Goal: Transaction & Acquisition: Purchase product/service

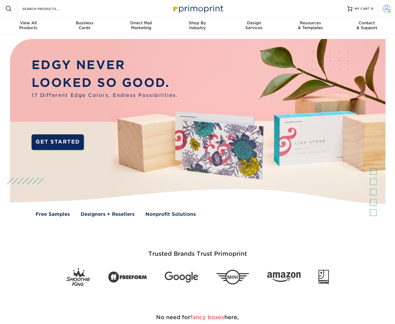
click at [386, 7] on span at bounding box center [387, 9] width 8 height 8
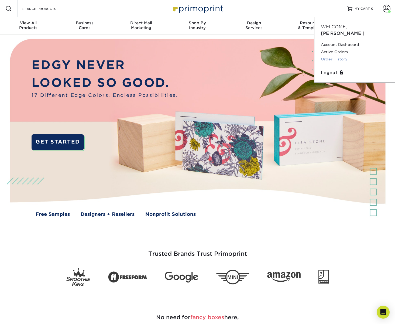
click at [339, 56] on link "Order History" at bounding box center [355, 59] width 68 height 7
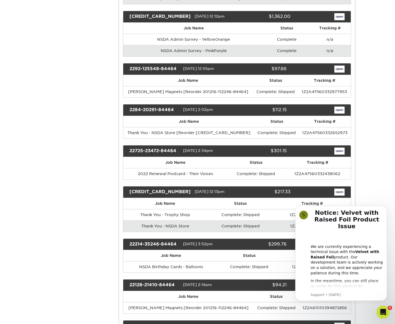
scroll to position [1063, 0]
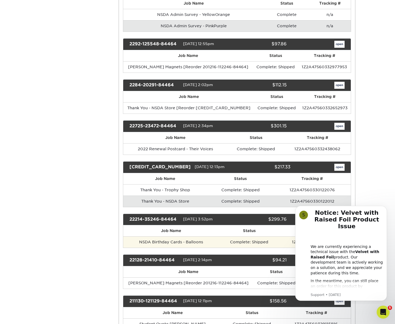
click at [225, 236] on td "Complete: Shipped" at bounding box center [249, 241] width 60 height 11
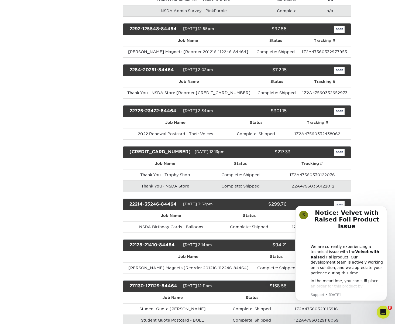
scroll to position [1105, 0]
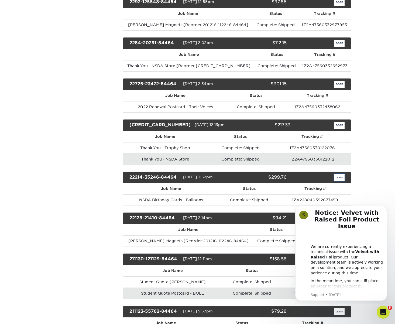
click at [343, 174] on link "open" at bounding box center [339, 177] width 10 height 7
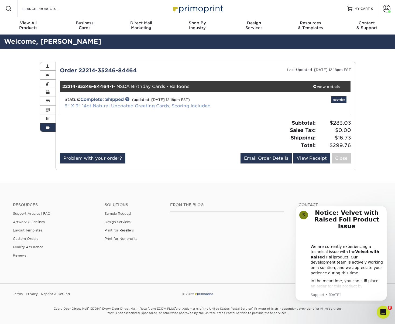
click at [111, 105] on link "6" X 9" 14pt Natural Uncoated Greeting Cards, Scoring Included" at bounding box center [137, 105] width 146 height 5
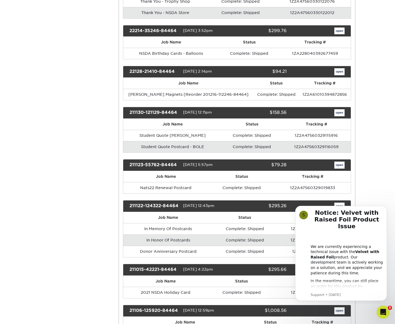
scroll to position [1238, 0]
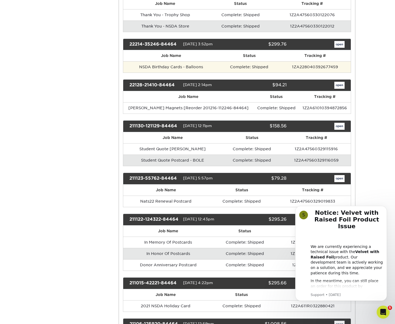
click at [179, 61] on td "NSDA Birthday Cards - Balloons" at bounding box center [171, 66] width 96 height 11
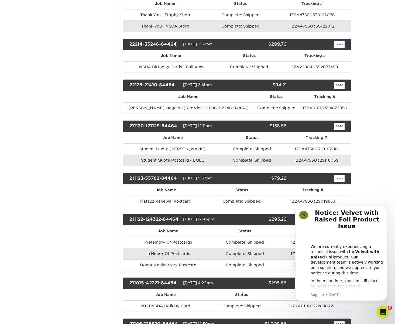
click at [337, 41] on link "open" at bounding box center [339, 44] width 10 height 7
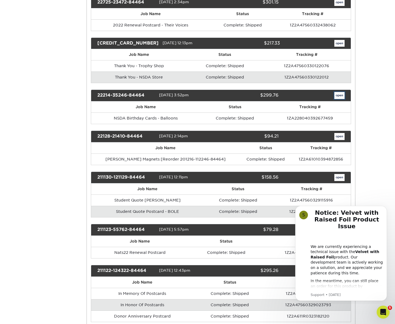
scroll to position [0, 0]
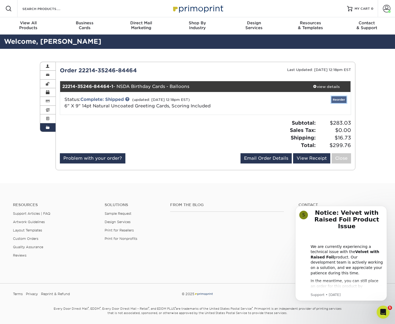
click at [340, 101] on link "Reorder" at bounding box center [339, 99] width 15 height 7
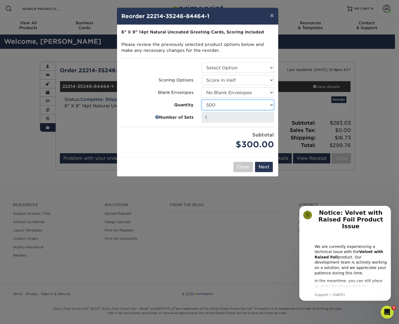
click at [237, 106] on select "25 50 75 100 250 500 1000" at bounding box center [238, 105] width 72 height 10
click at [202, 100] on select "25 50 75 100 250 500 1000" at bounding box center [238, 105] width 72 height 10
click at [230, 106] on select "25 50 75 100 250 500 1000" at bounding box center [238, 105] width 72 height 10
click at [202, 100] on select "25 50 75 100 250 500 1000" at bounding box center [238, 105] width 72 height 10
click at [223, 103] on select "25 50 75 100 250 500 1000" at bounding box center [238, 105] width 72 height 10
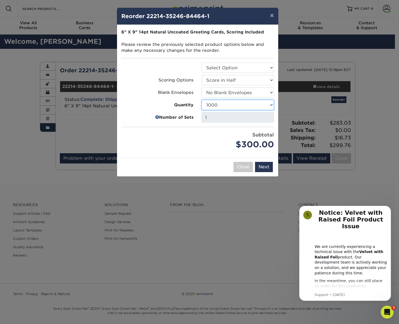
click at [202, 100] on select "25 50 75 100 250 500 1000" at bounding box center [238, 105] width 72 height 10
click at [221, 106] on select "25 50 75 100 250 500 1000" at bounding box center [238, 105] width 72 height 10
click at [202, 100] on select "25 50 75 100 250 500 1000" at bounding box center [238, 105] width 72 height 10
click at [222, 106] on select "25 50 75 100 250 500 1000" at bounding box center [238, 105] width 72 height 10
select select "52e3d710-0e8f-4d4d-8560-7d4d8655be69"
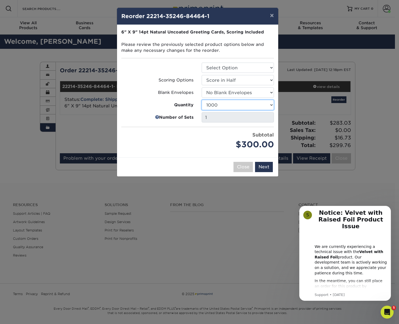
click at [202, 100] on select "25 50 75 100 250 500 1000" at bounding box center [238, 105] width 72 height 10
click at [224, 70] on select "Select Option Greeting Cards" at bounding box center [238, 68] width 72 height 10
select select "b7f8198f-f281-4438-a52e-cd7a5c5c0cfc"
click at [202, 63] on select "Select Option Greeting Cards" at bounding box center [238, 68] width 72 height 10
click at [222, 77] on select "Select Option Score in Half" at bounding box center [238, 80] width 72 height 10
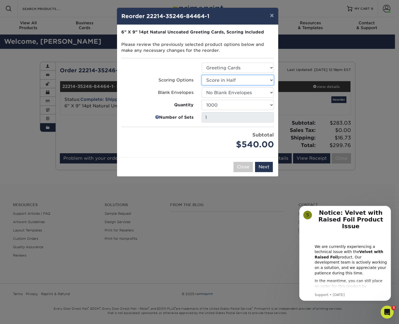
click at [202, 75] on select "Select Option Score in Half" at bounding box center [238, 80] width 72 height 10
click at [221, 91] on select "Select Option No Blank Envelopes Yes 25 Natural Envelopes A6 Yes 50 Natural Env…" at bounding box center [238, 92] width 72 height 10
click at [202, 87] on select "Select Option No Blank Envelopes Yes 25 Natural Envelopes A6 Yes 50 Natural Env…" at bounding box center [238, 92] width 72 height 10
click at [222, 100] on select "25 50 75 100 250 500 1000" at bounding box center [238, 105] width 72 height 10
select select "f593fda3-2d5c-4b9e-9c2c-6197b899ae74"
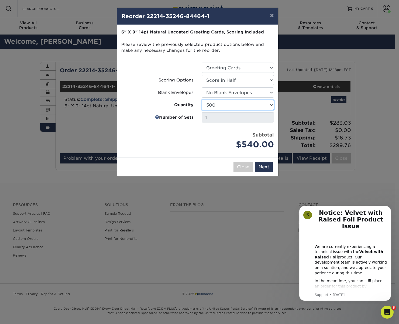
click at [202, 100] on select "25 50 75 100 250 500 1000" at bounding box center [238, 105] width 72 height 10
click at [269, 170] on button "Next" at bounding box center [264, 167] width 18 height 10
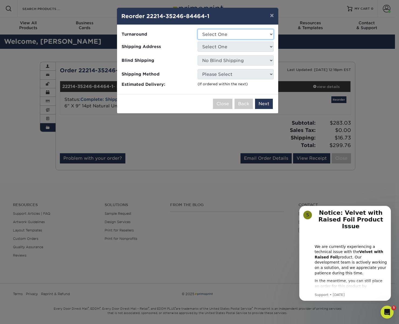
click at [207, 34] on select "Select One 2-4 Business Days 2 Day Next Business Day" at bounding box center [236, 34] width 76 height 10
select select "4e440f72-76e3-4f15-9d4a-cf8da753fa0f"
click at [198, 29] on select "Select One 2-4 Business Days 2 Day Next Business Day" at bounding box center [236, 34] width 76 height 10
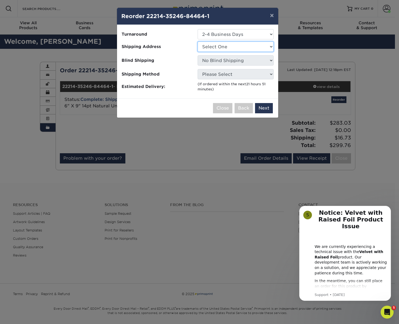
click at [210, 45] on select "Select One Amber Angela Jessica Kevon McCool NEW NSDA Office Nicole Tova - MINN…" at bounding box center [236, 47] width 76 height 10
select select "235729"
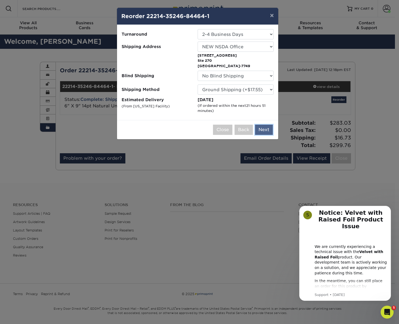
click at [268, 129] on button "Next" at bounding box center [264, 130] width 18 height 10
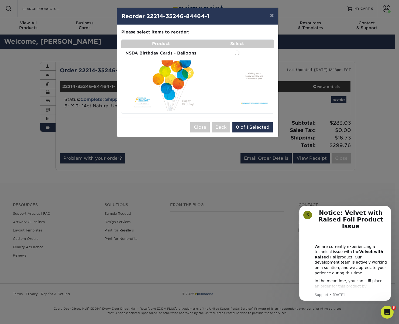
click at [236, 52] on span at bounding box center [237, 52] width 5 height 5
click at [0, 0] on input "checkbox" at bounding box center [0, 0] width 0 height 0
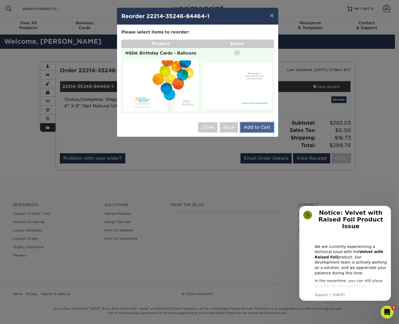
click at [259, 127] on button "Add to Cart" at bounding box center [257, 127] width 34 height 10
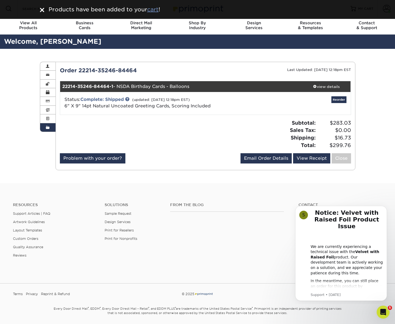
click at [153, 10] on u "cart" at bounding box center [152, 9] width 11 height 6
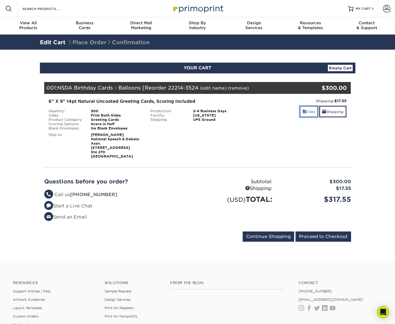
click at [309, 110] on link "Files" at bounding box center [309, 112] width 19 height 12
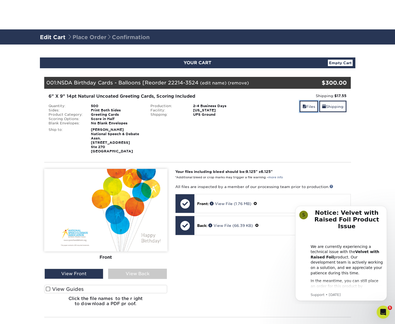
scroll to position [38, 0]
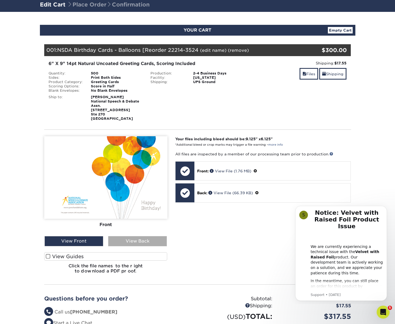
click at [149, 241] on div "View Back" at bounding box center [137, 241] width 59 height 10
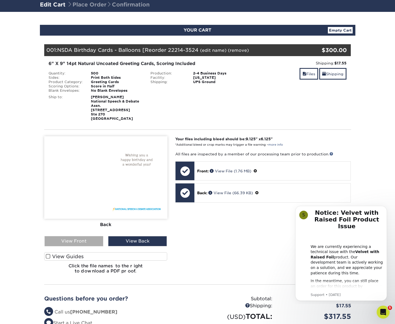
click at [80, 240] on div "View Front" at bounding box center [74, 241] width 59 height 10
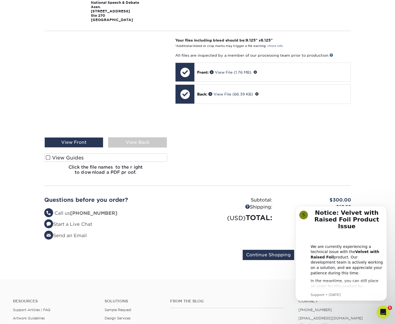
scroll to position [250, 0]
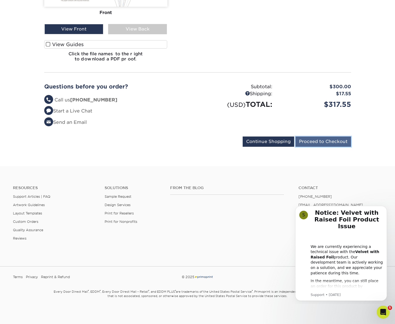
click at [338, 143] on input "Proceed to Checkout" at bounding box center [324, 141] width 56 height 10
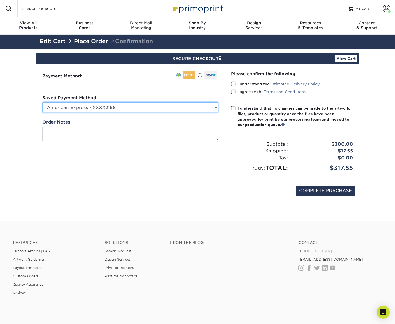
click at [194, 105] on select "American Express - XXXX2198 American Express - XXXX1281 Visa - XXXX1416 New Cre…" at bounding box center [130, 107] width 176 height 10
click at [42, 102] on select "American Express - XXXX2198 American Express - XXXX1281 Visa - XXXX1416 New Cre…" at bounding box center [130, 107] width 176 height 10
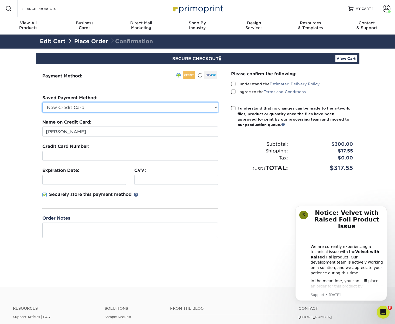
click at [145, 110] on select "American Express - XXXX2198 American Express - XXXX1281 Visa - XXXX1416 New Cre…" at bounding box center [130, 107] width 176 height 10
select select "74936"
click at [42, 102] on select "American Express - XXXX2198 American Express - XXXX1281 Visa - XXXX1416 New Cre…" at bounding box center [130, 107] width 176 height 10
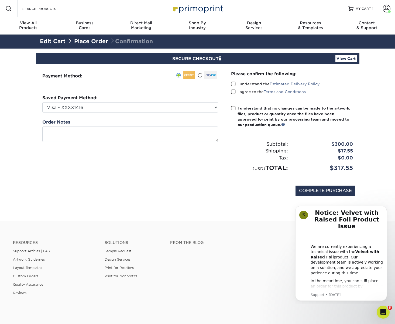
click at [233, 84] on span at bounding box center [233, 83] width 5 height 5
click at [0, 0] on input "I understand the Estimated Delivery Policy" at bounding box center [0, 0] width 0 height 0
click at [234, 92] on span at bounding box center [233, 91] width 5 height 5
click at [0, 0] on input "I agree to the Terms and Conditions" at bounding box center [0, 0] width 0 height 0
click at [235, 107] on span at bounding box center [233, 108] width 5 height 5
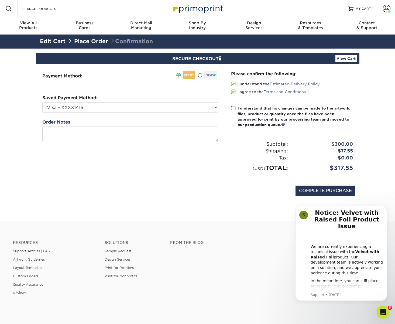
click at [0, 0] on input "I understand that no changes can be made to the artwork, files, product or quan…" at bounding box center [0, 0] width 0 height 0
